Goal: Task Accomplishment & Management: Manage account settings

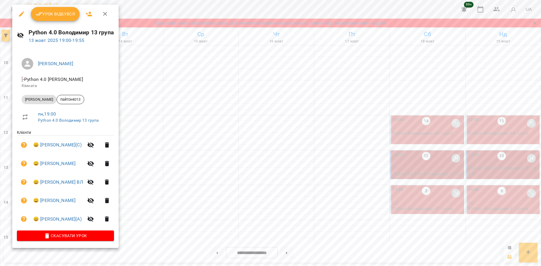
scroll to position [227, 0]
click at [64, 19] on button "Урок відбувся" at bounding box center [55, 14] width 49 height 14
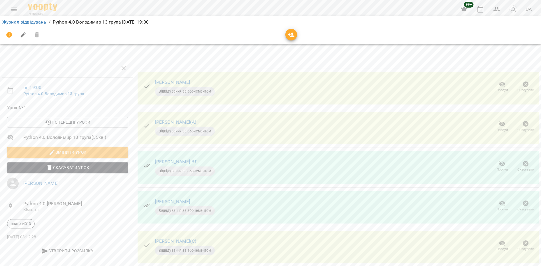
scroll to position [8, 0]
click at [499, 161] on icon "button" at bounding box center [502, 164] width 7 height 7
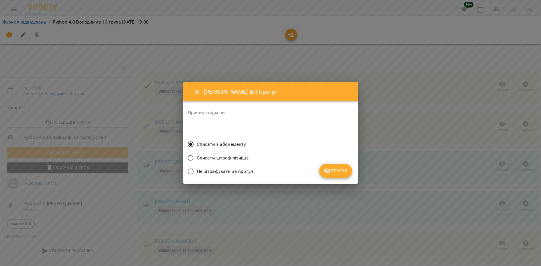
click at [336, 171] on span "Прогул" at bounding box center [336, 171] width 24 height 7
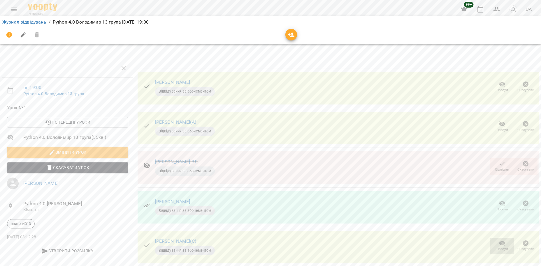
click at [500, 240] on icon "button" at bounding box center [502, 243] width 7 height 7
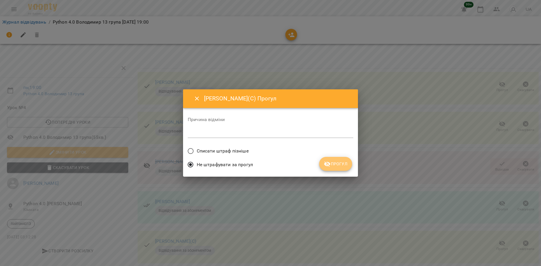
click at [339, 166] on span "Прогул" at bounding box center [336, 164] width 24 height 7
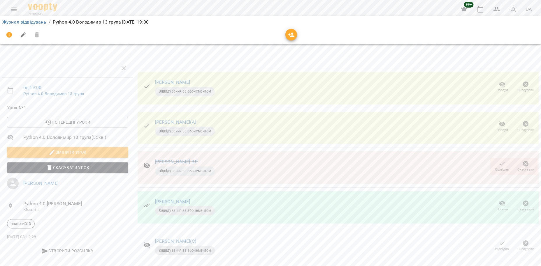
scroll to position [2, 0]
click at [36, 22] on link "Журнал відвідувань" at bounding box center [24, 22] width 44 height 6
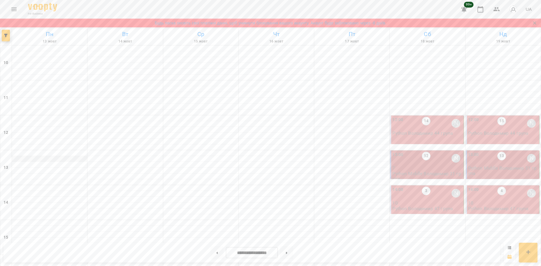
scroll to position [233, 0]
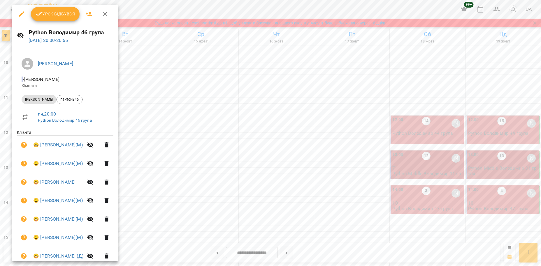
scroll to position [24, 0]
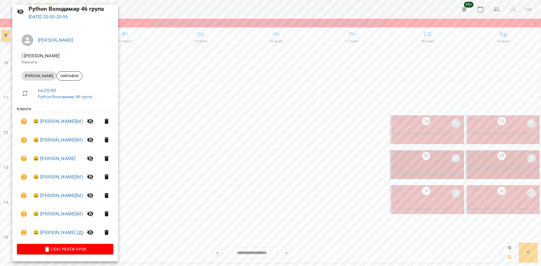
click at [165, 11] on div at bounding box center [270, 133] width 541 height 266
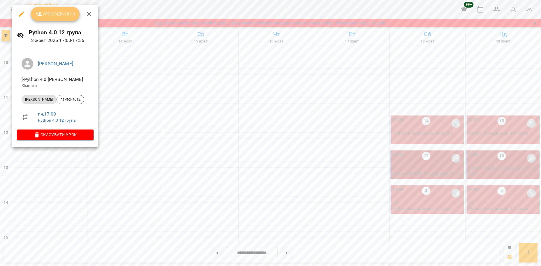
click at [64, 12] on span "Урок відбувся" at bounding box center [56, 13] width 40 height 7
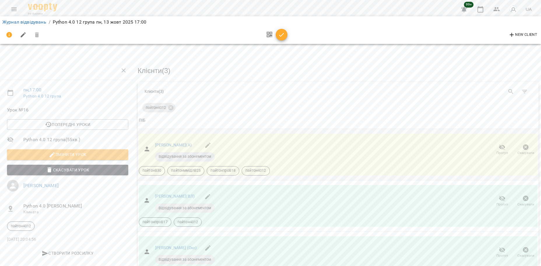
scroll to position [36, 0]
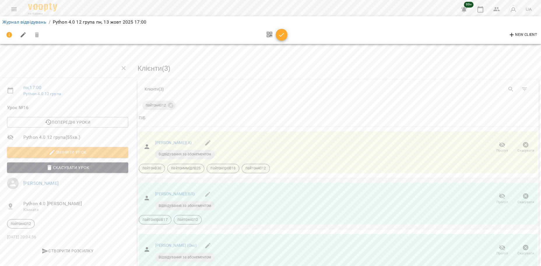
click at [499, 193] on icon "button" at bounding box center [502, 196] width 7 height 7
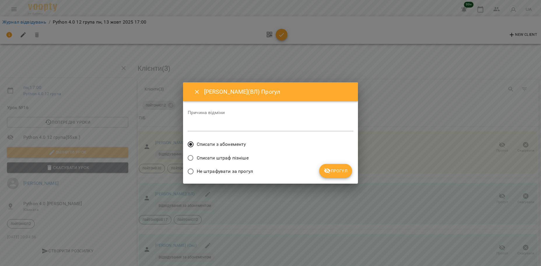
click at [337, 169] on span "Прогул" at bounding box center [336, 171] width 24 height 7
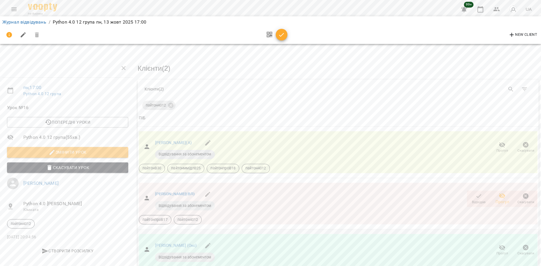
click at [498, 244] on span "Прогул" at bounding box center [502, 250] width 17 height 12
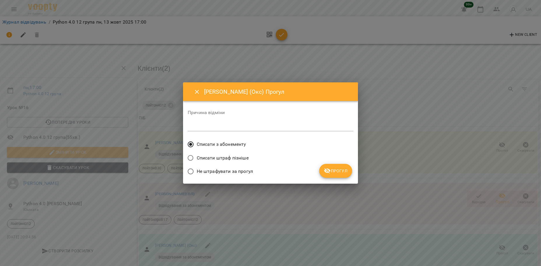
click at [344, 172] on span "Прогул" at bounding box center [336, 171] width 24 height 7
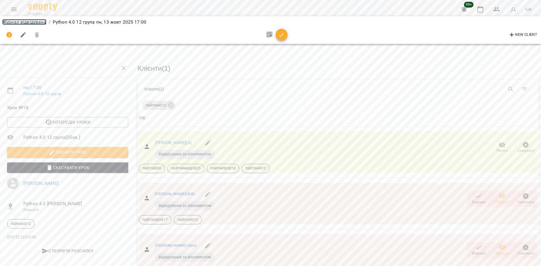
click at [21, 24] on link "Журнал відвідувань" at bounding box center [24, 22] width 44 height 6
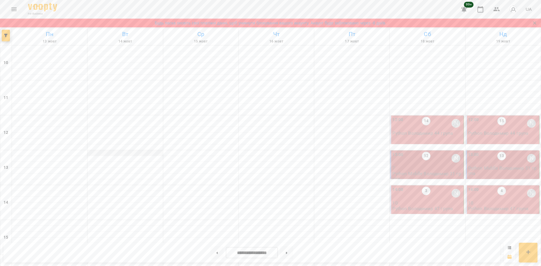
scroll to position [260, 0]
